Goal: Book appointment/travel/reservation

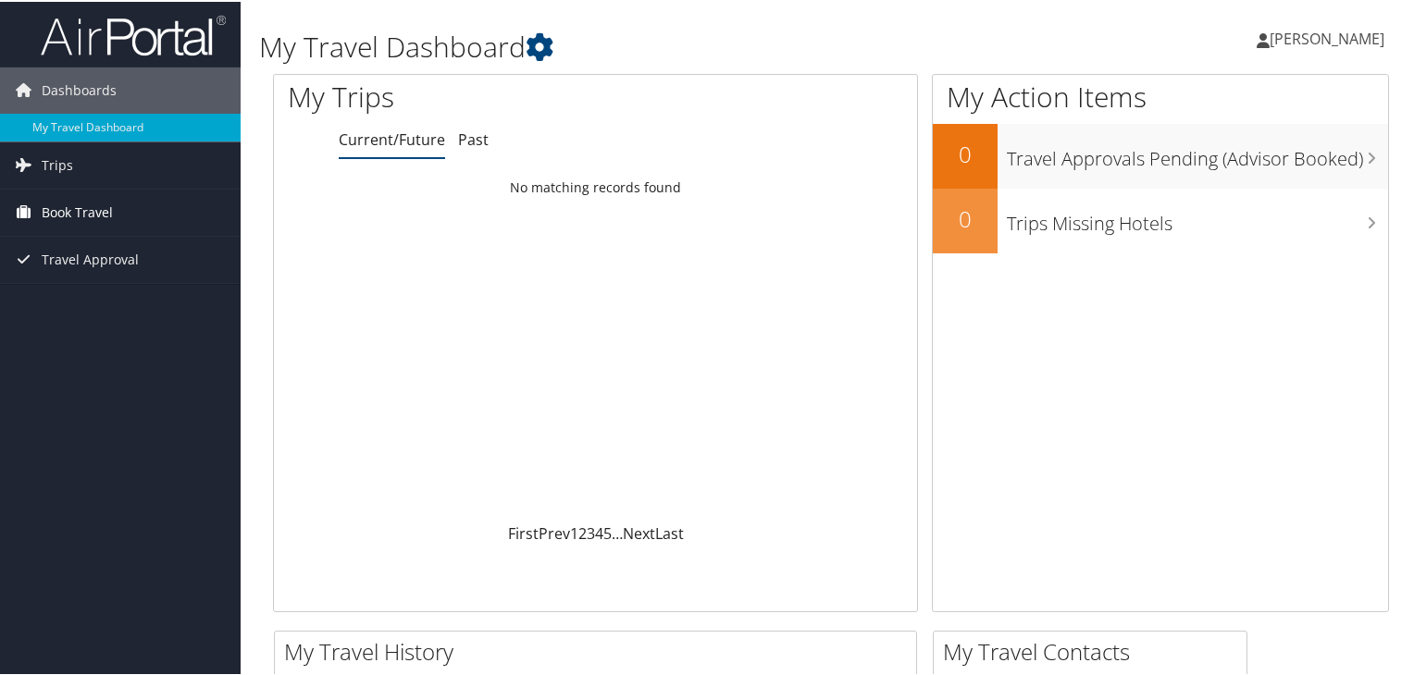
click at [60, 202] on span "Book Travel" at bounding box center [77, 211] width 71 height 46
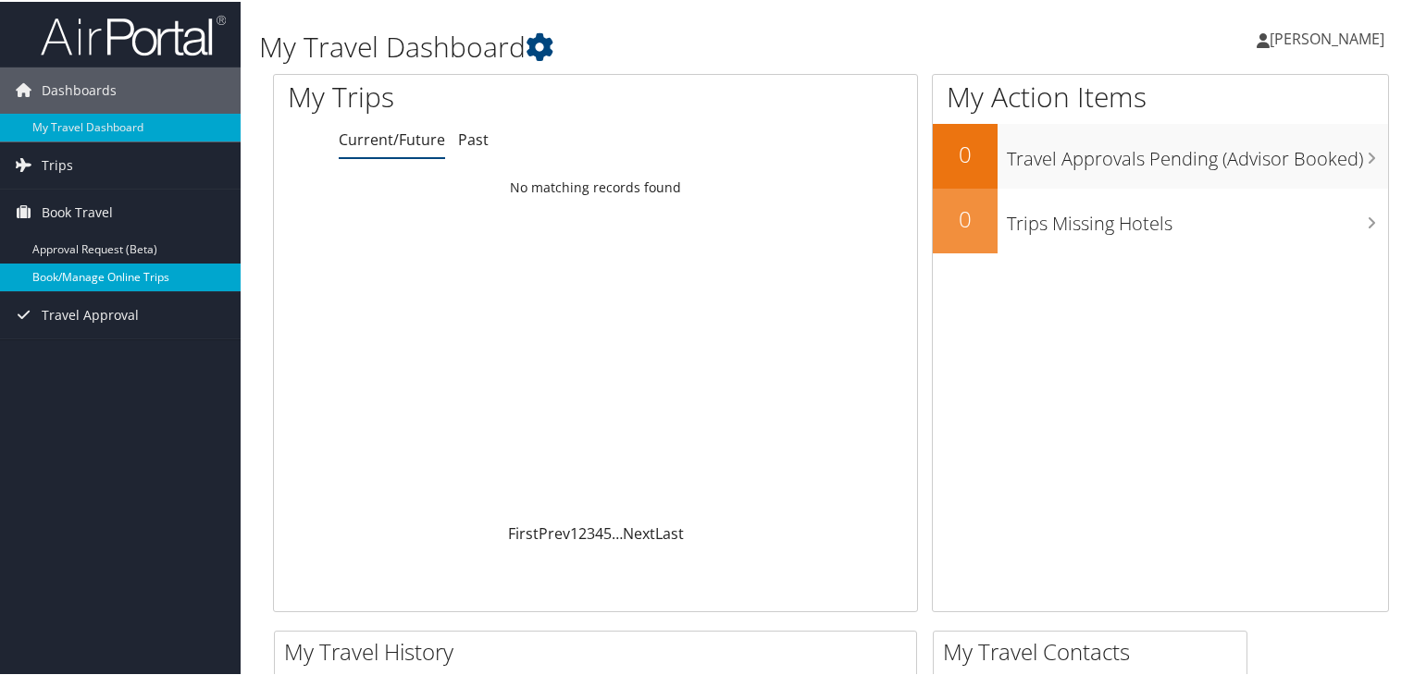
click at [96, 269] on link "Book/Manage Online Trips" at bounding box center [120, 276] width 241 height 28
click at [105, 275] on link "Book/Manage Online Trips" at bounding box center [120, 276] width 241 height 28
